Goal: Navigation & Orientation: Go to known website

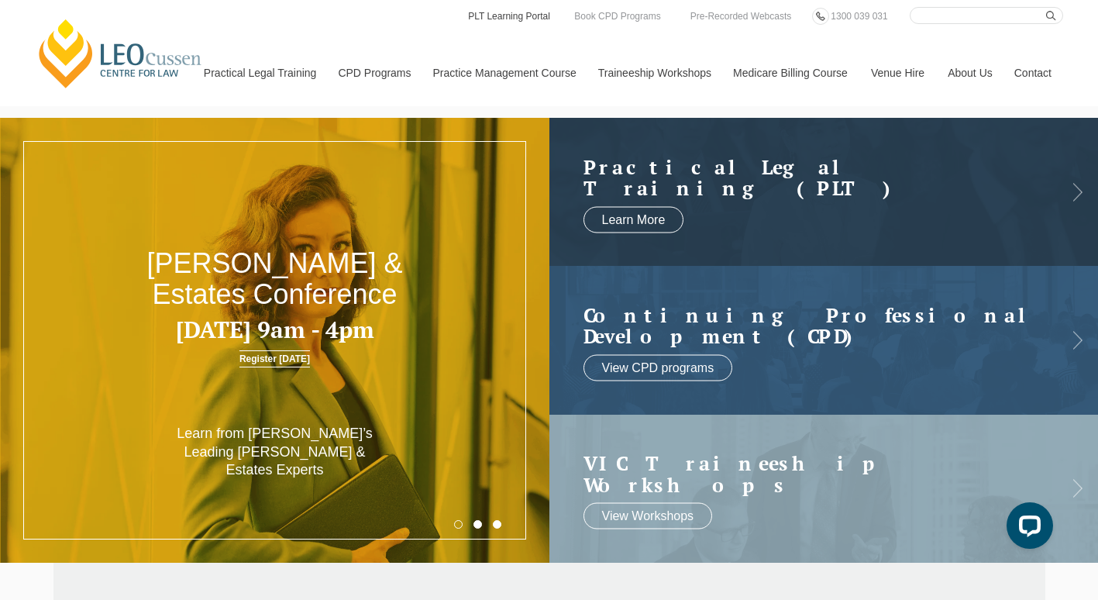
click at [503, 9] on link "PLT Learning Portal" at bounding box center [509, 16] width 85 height 17
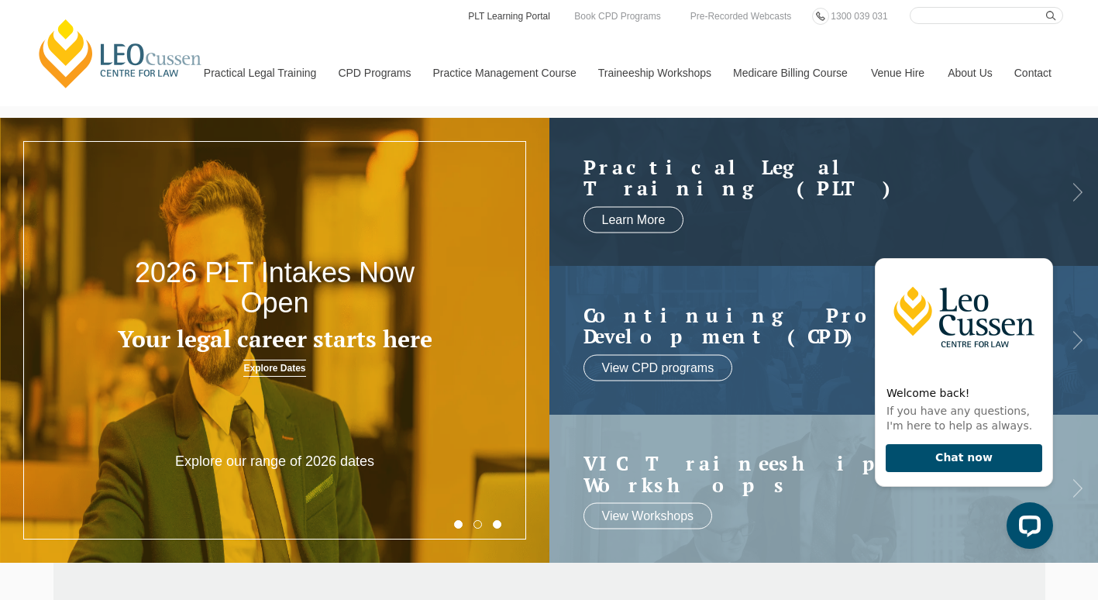
click at [532, 11] on link "PLT Learning Portal" at bounding box center [509, 16] width 85 height 17
